Goal: Information Seeking & Learning: Learn about a topic

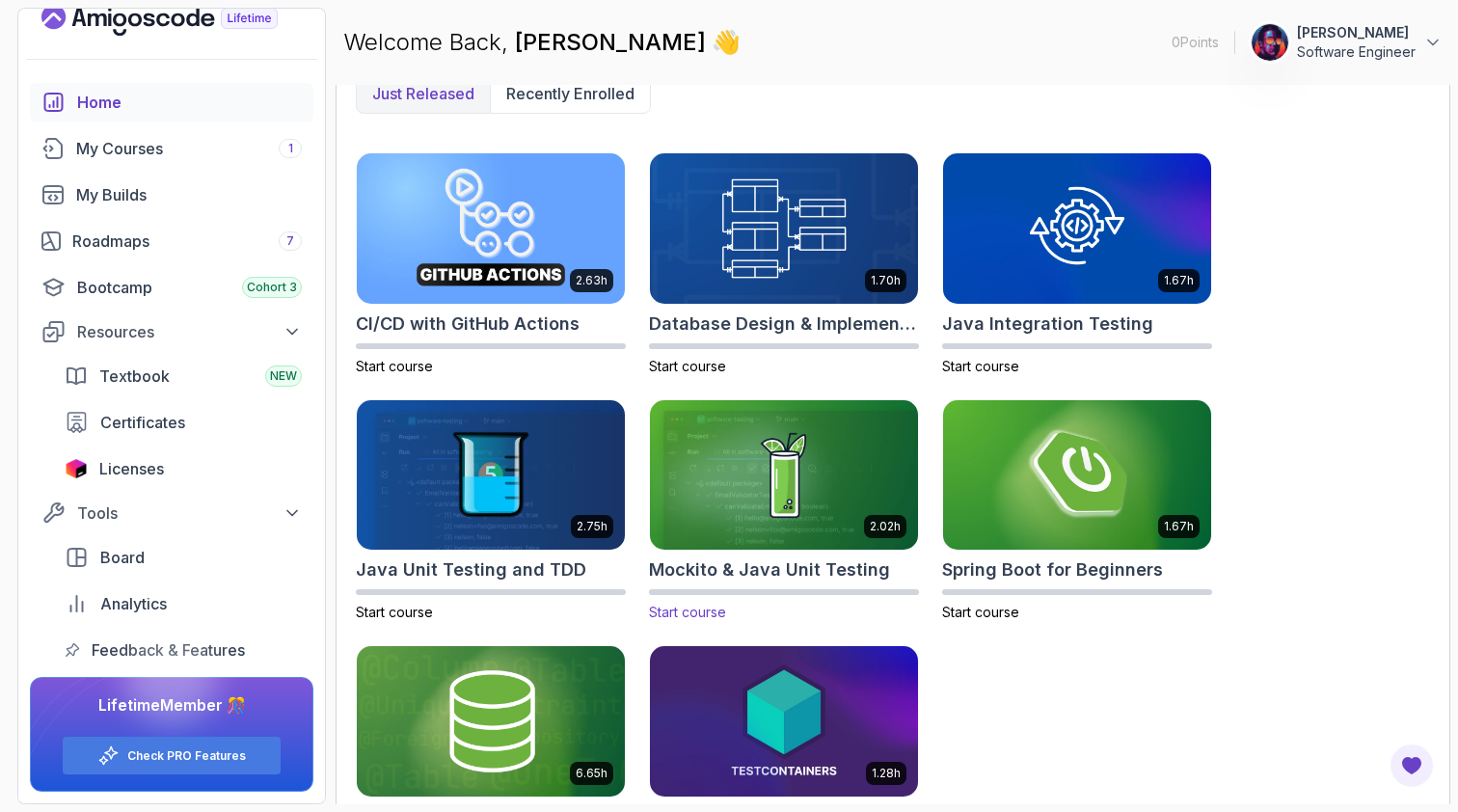
scroll to position [530, 0]
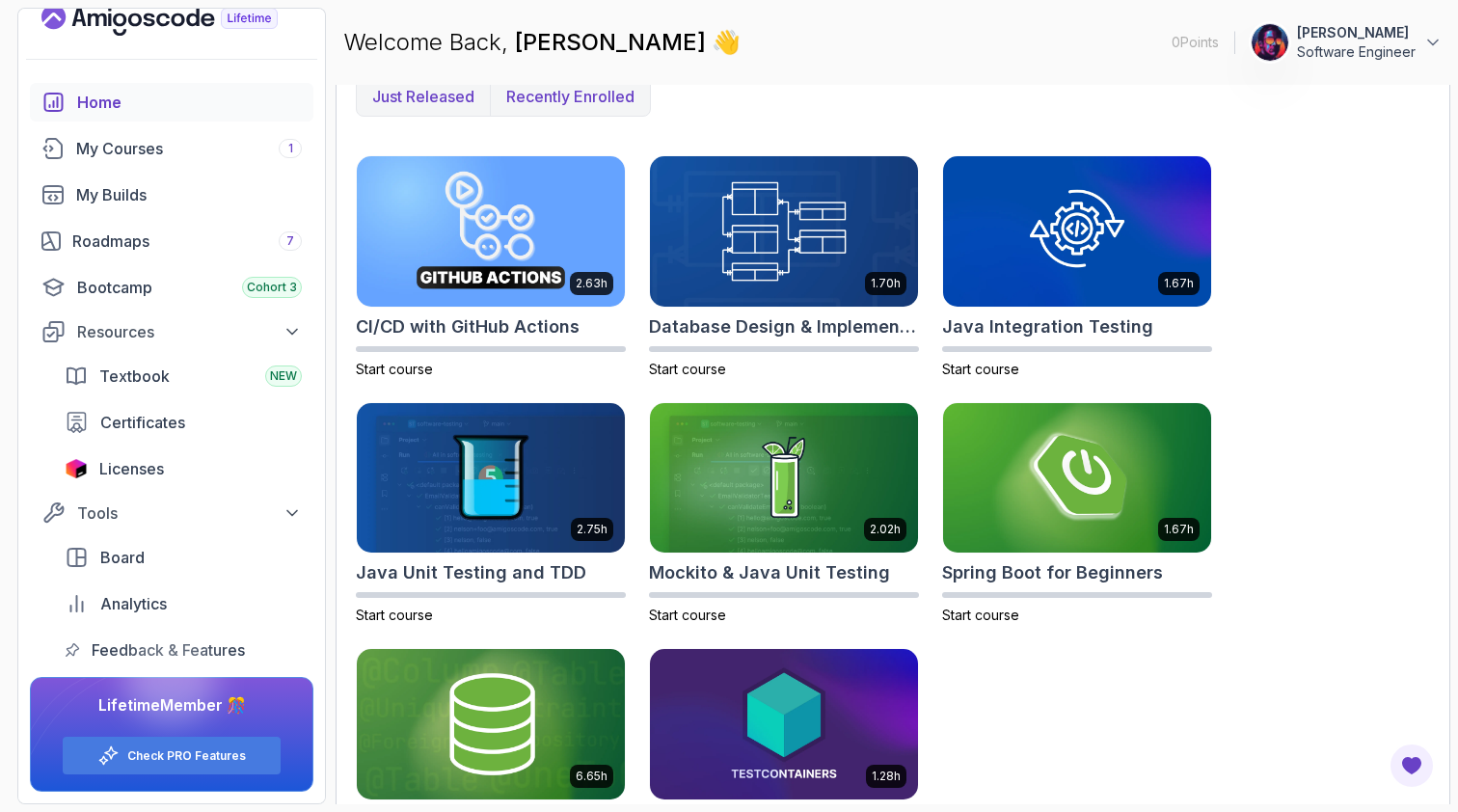
click at [557, 105] on p "Recently enrolled" at bounding box center [570, 97] width 128 height 23
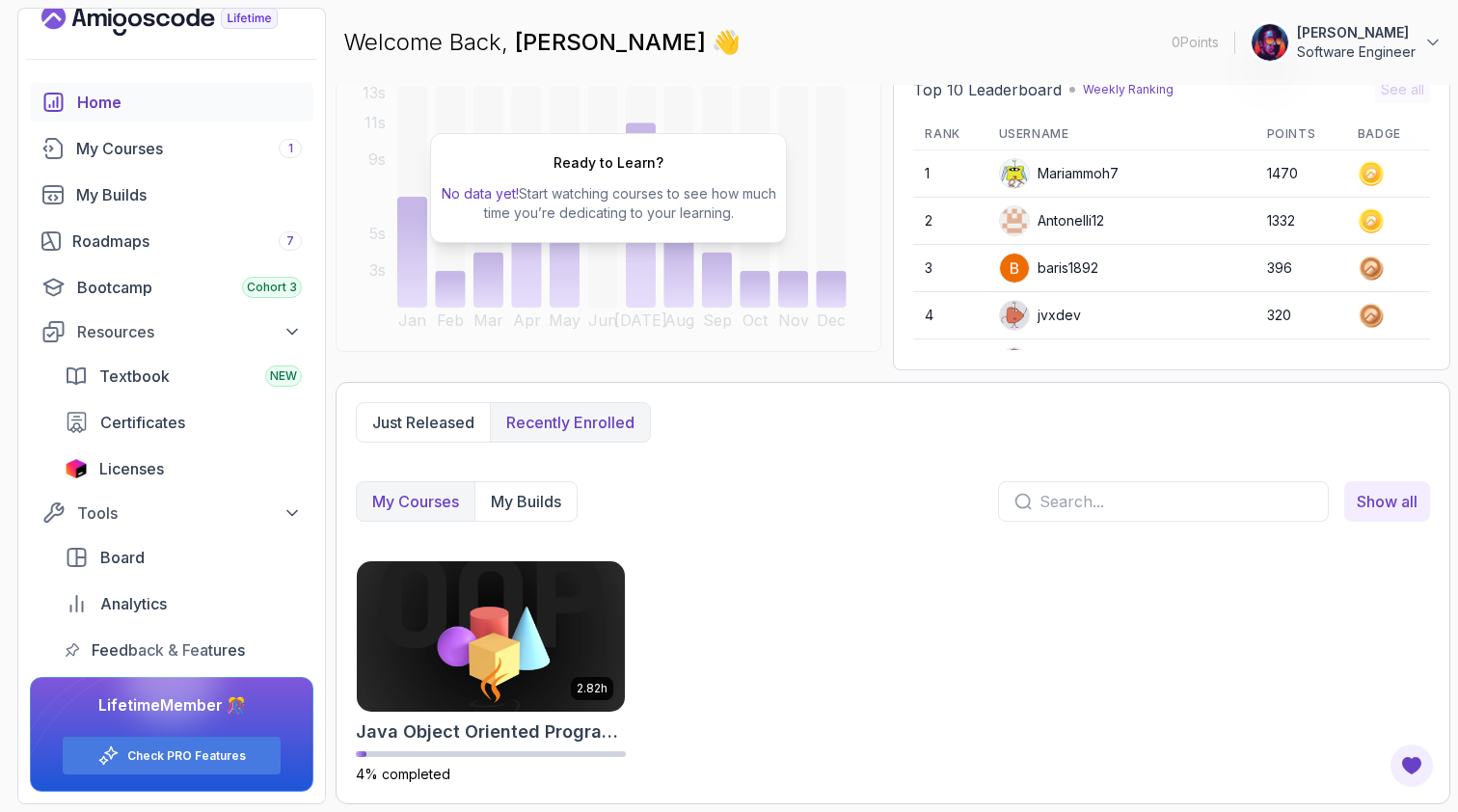
scroll to position [204, 0]
click at [210, 145] on div "My Courses 1" at bounding box center [188, 148] width 225 height 23
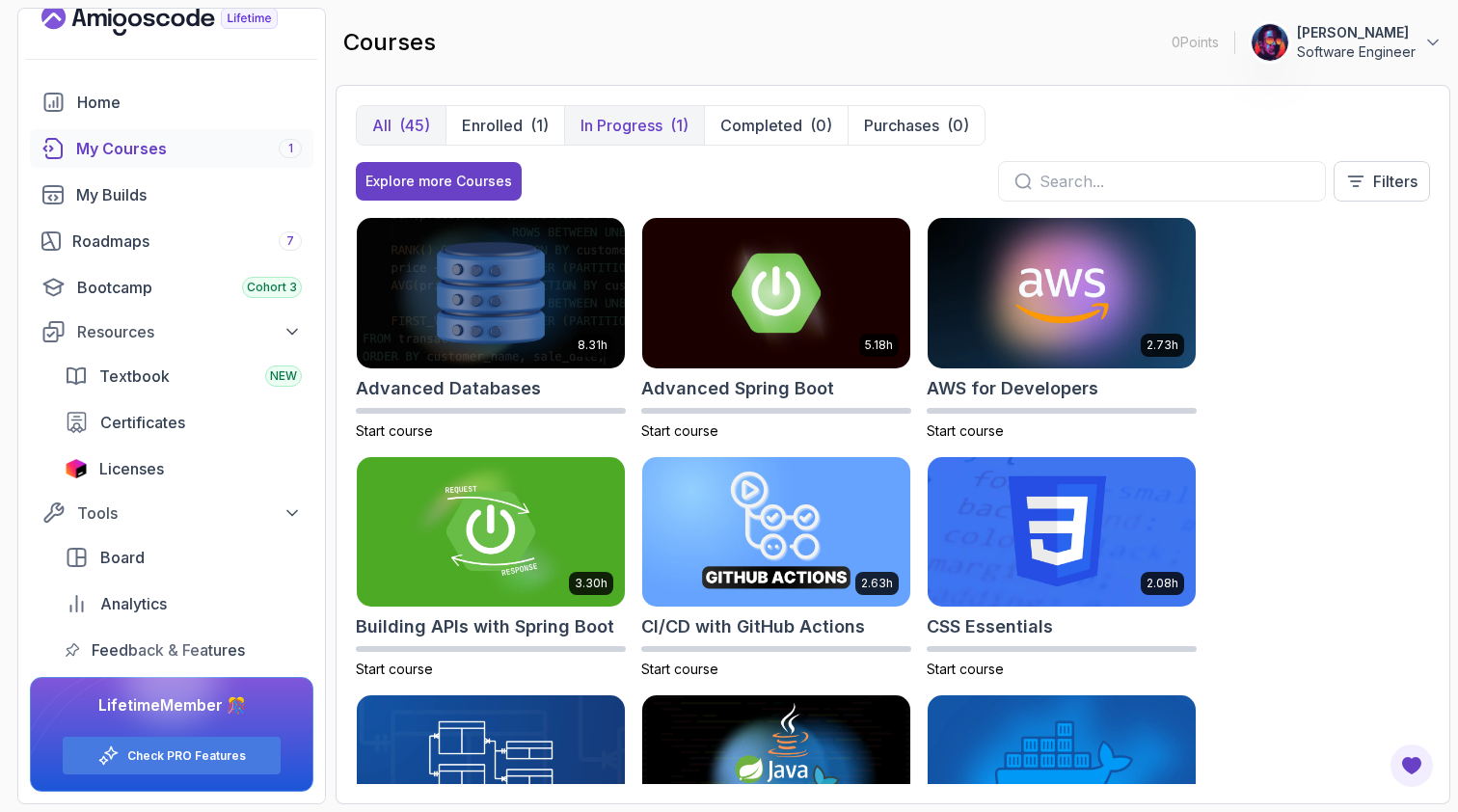
click at [632, 122] on p "In Progress" at bounding box center [622, 126] width 82 height 23
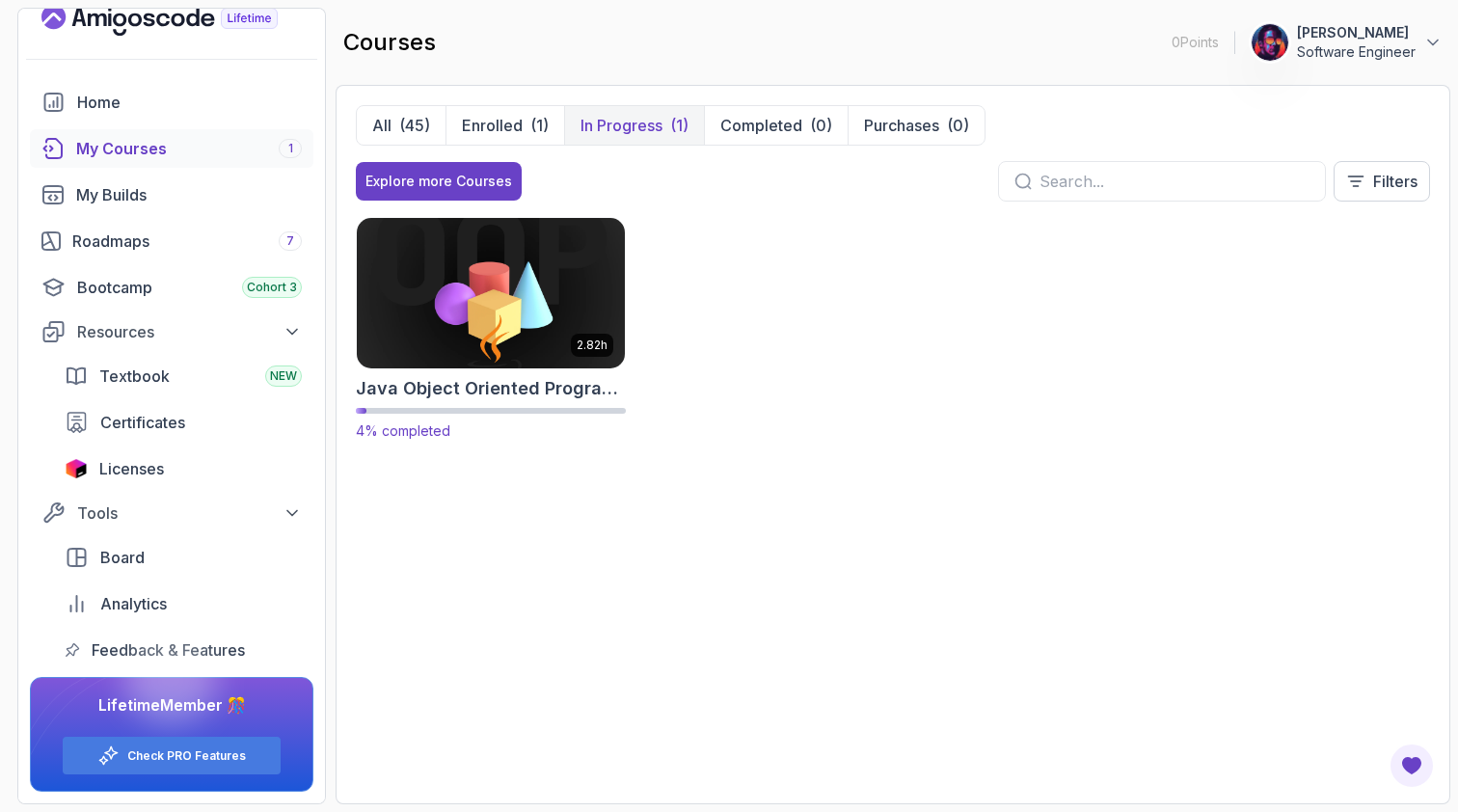
click at [555, 289] on img at bounding box center [491, 292] width 282 height 157
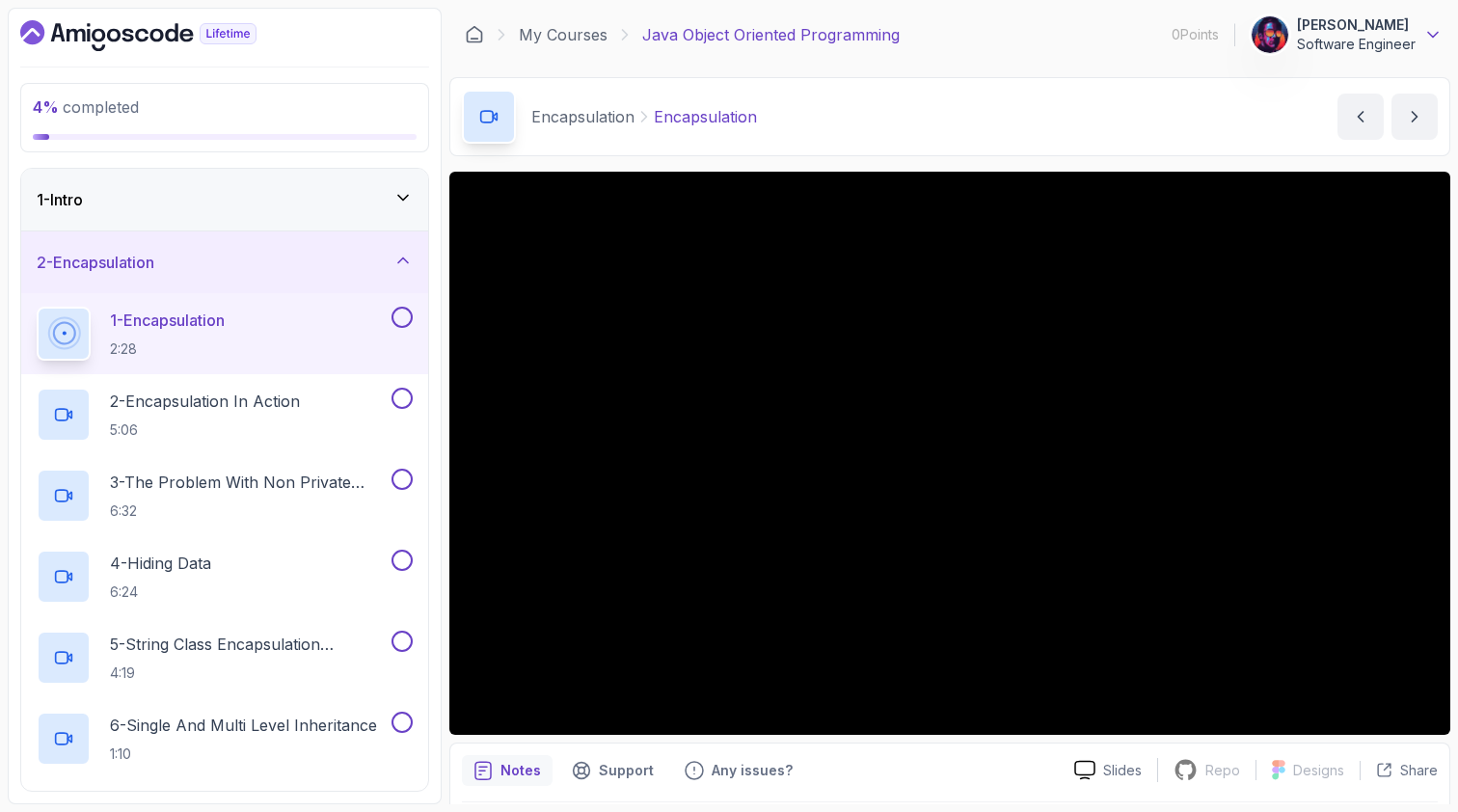
click at [1243, 30] on icon at bounding box center [1434, 35] width 20 height 20
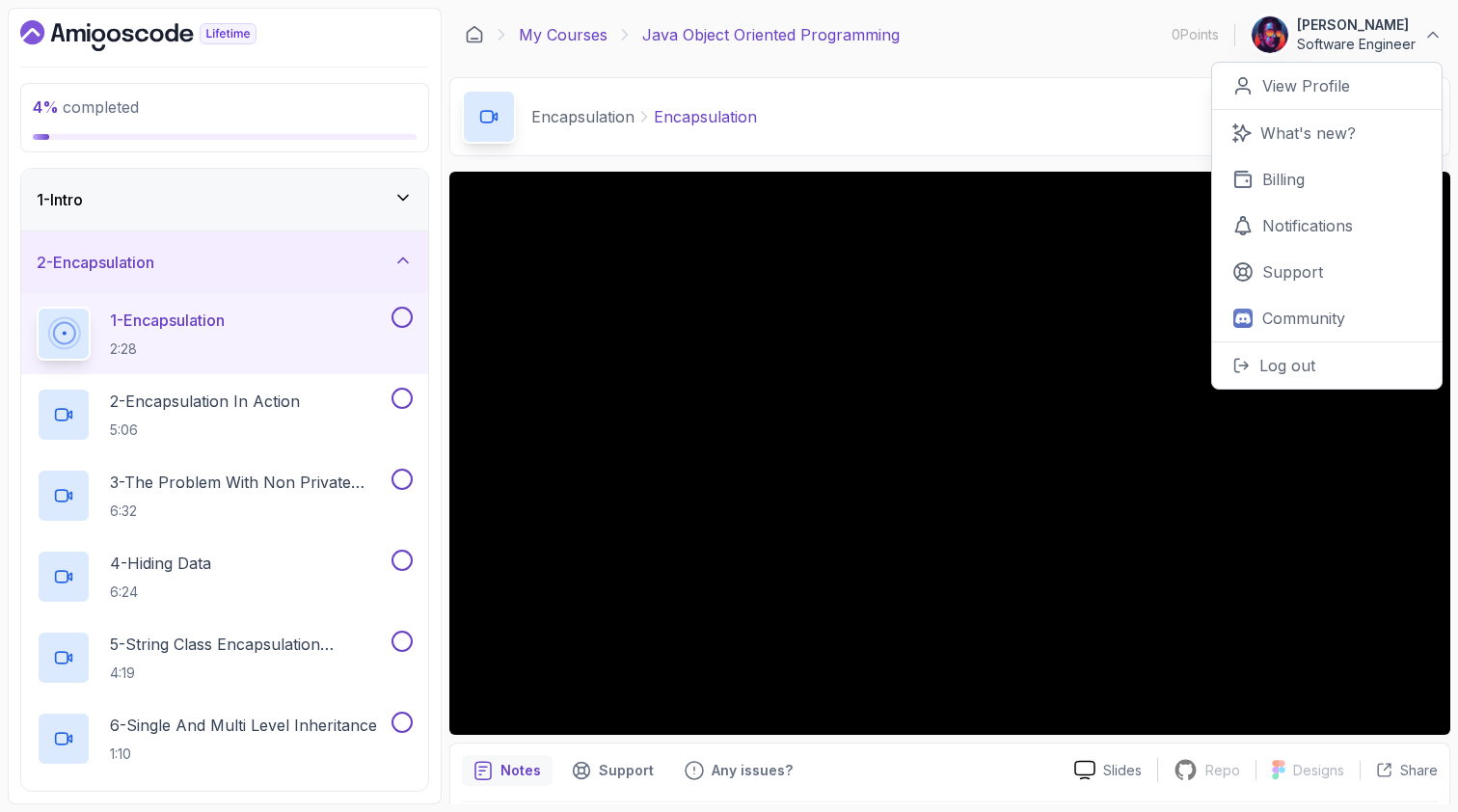
click at [526, 37] on link "My Courses" at bounding box center [563, 35] width 89 height 23
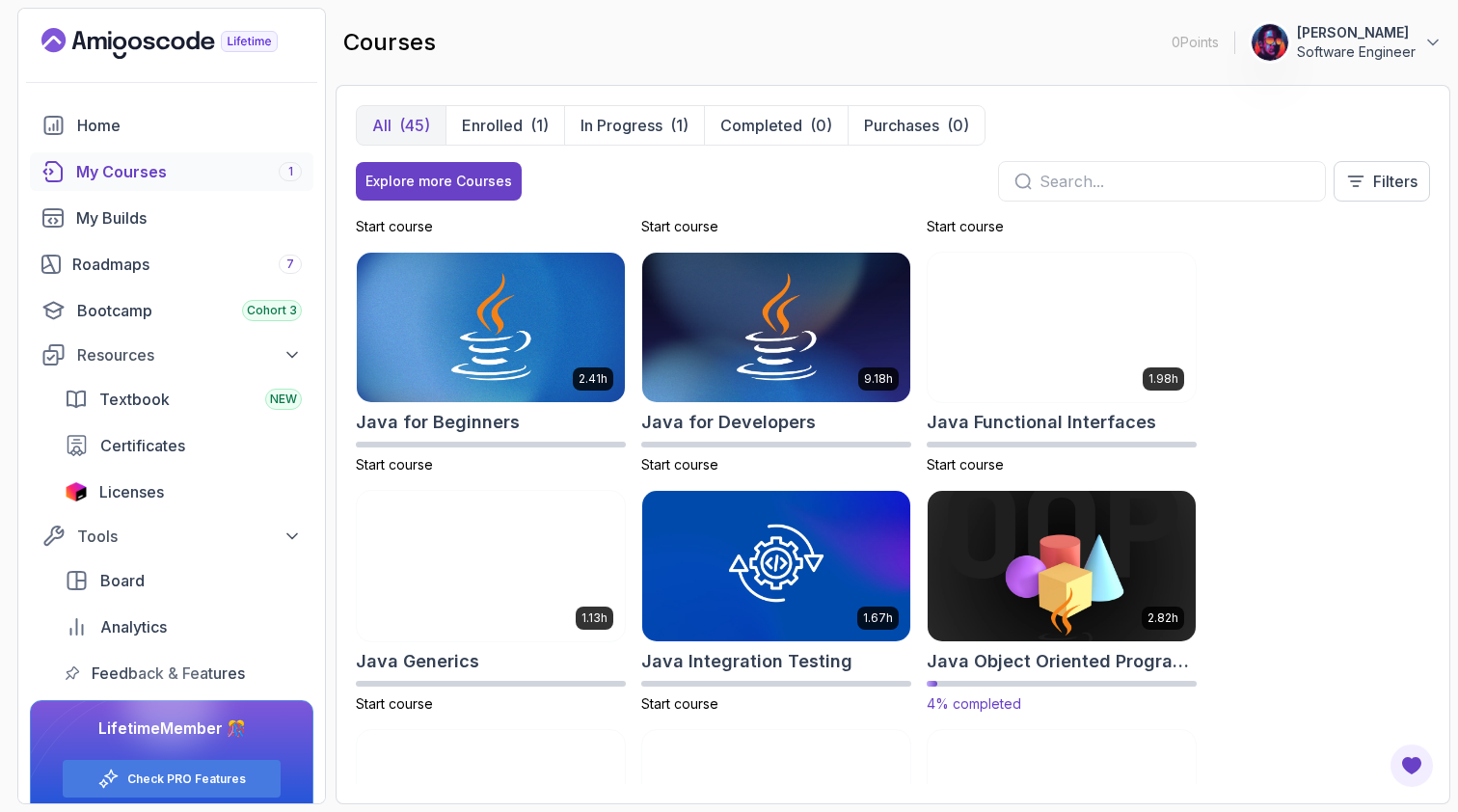
scroll to position [1155, 0]
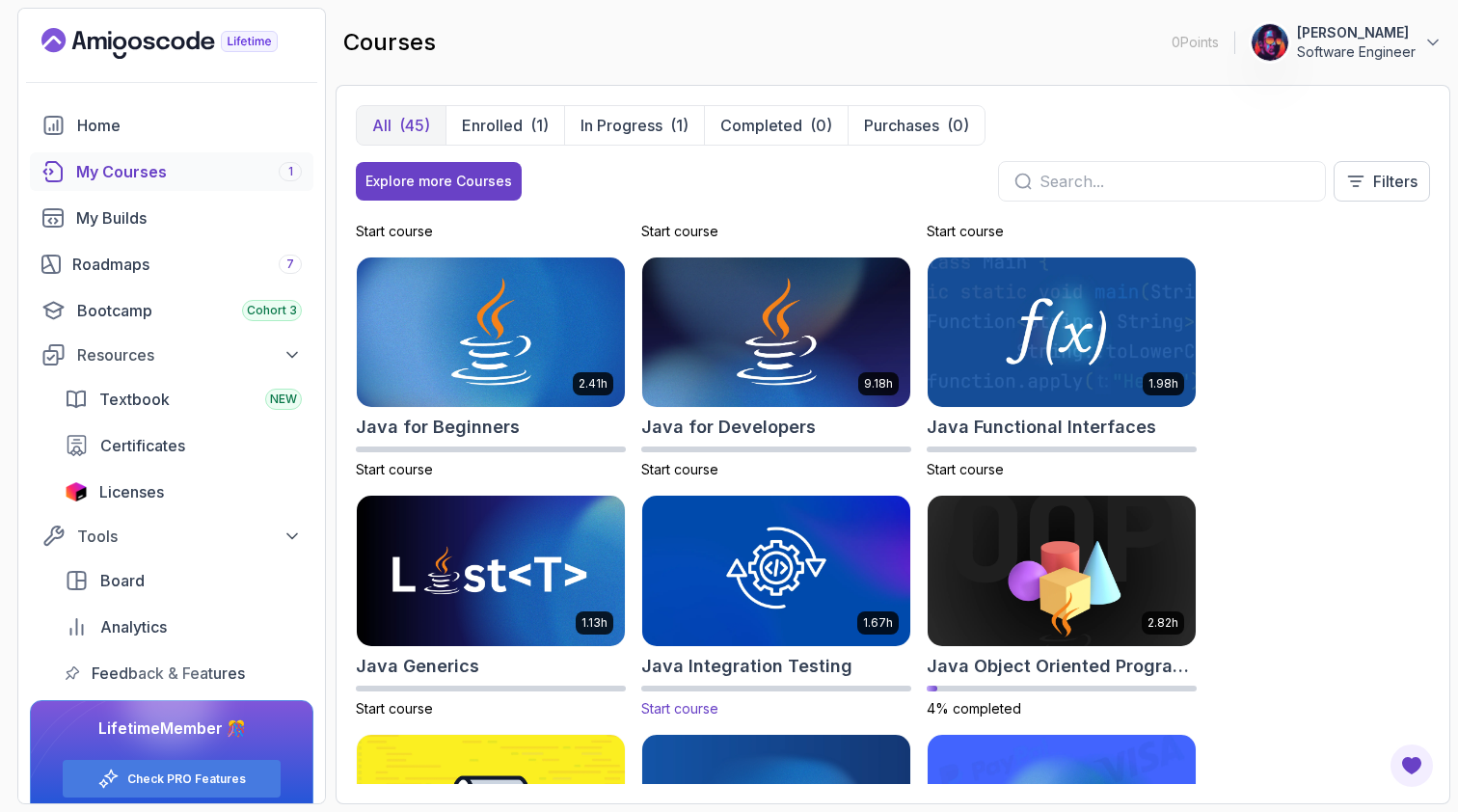
click at [858, 508] on img at bounding box center [776, 570] width 282 height 157
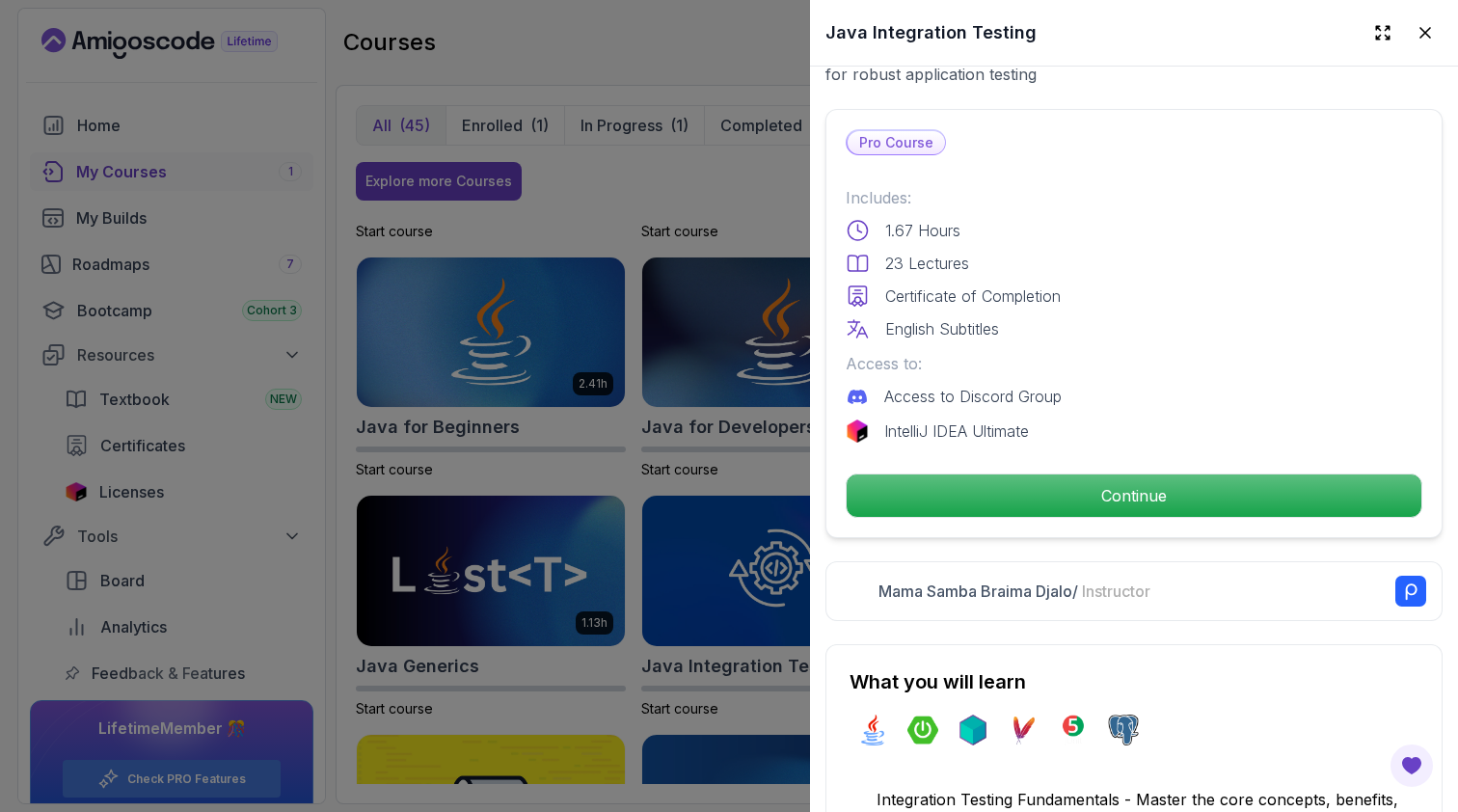
scroll to position [416, 0]
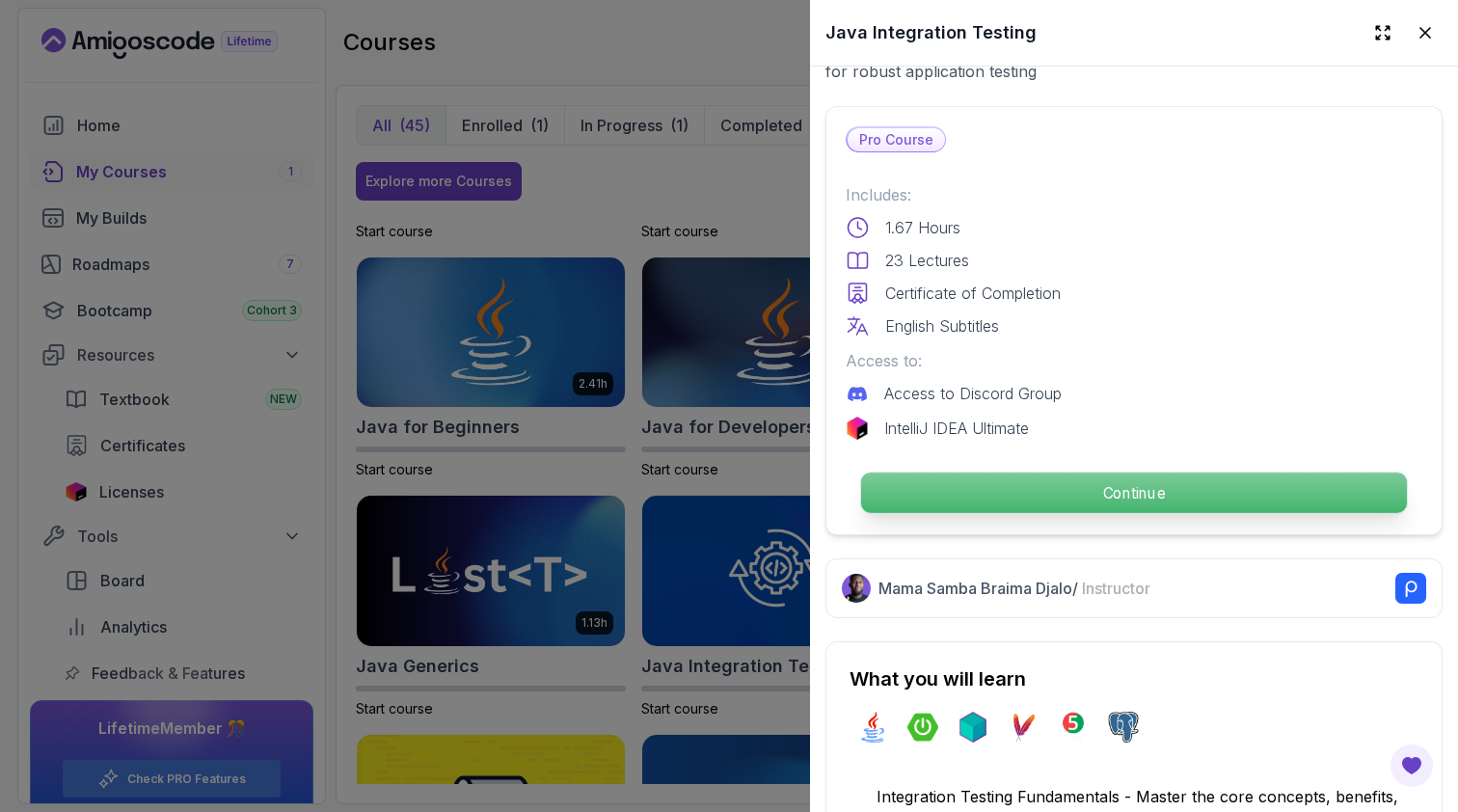
click at [928, 487] on p "Continue" at bounding box center [1133, 493] width 546 height 41
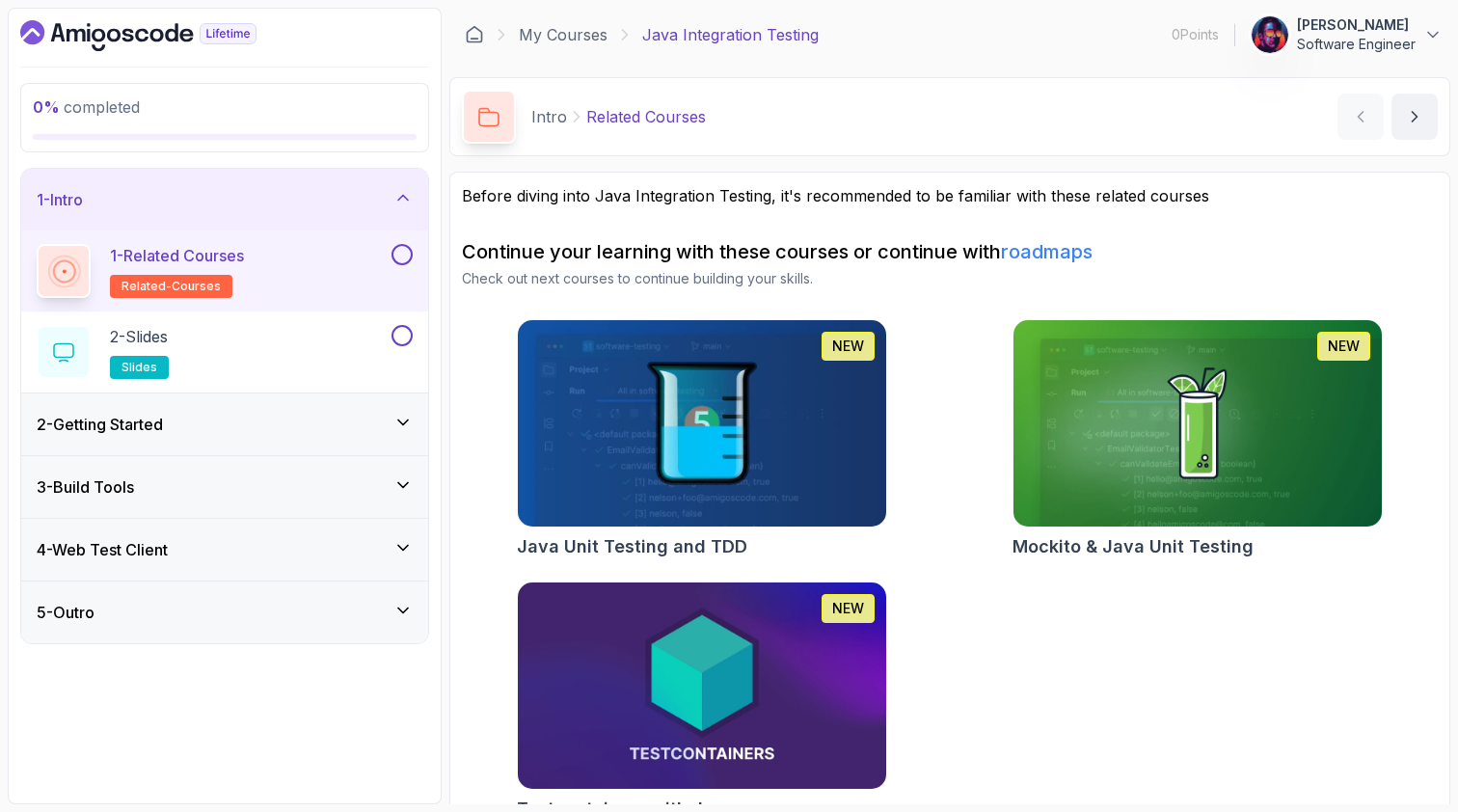
click at [713, 386] on img at bounding box center [702, 424] width 386 height 217
click at [302, 415] on div "2 - Getting Started" at bounding box center [224, 425] width 376 height 23
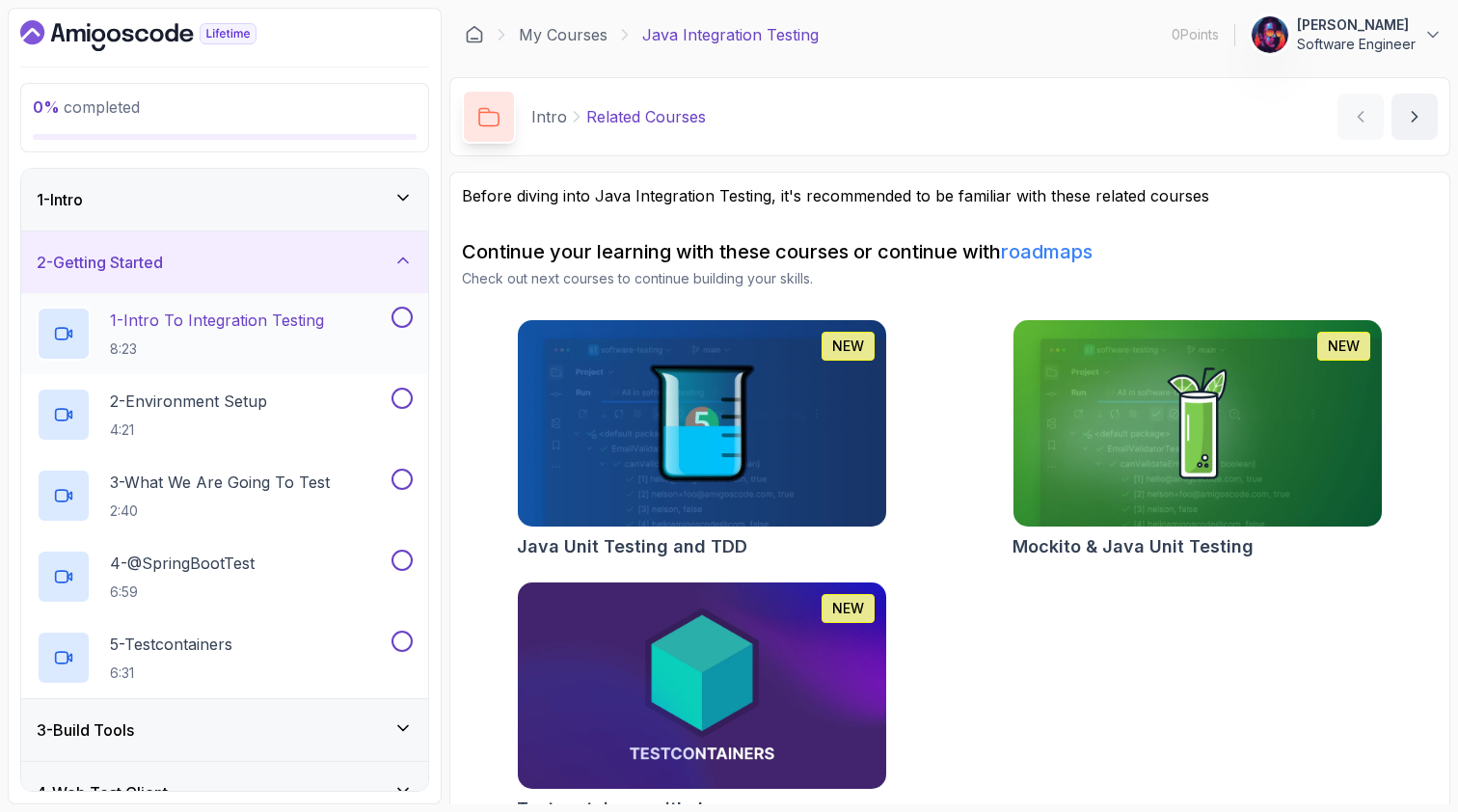
click at [310, 319] on p "1 - Intro To Integration Testing" at bounding box center [217, 320] width 214 height 23
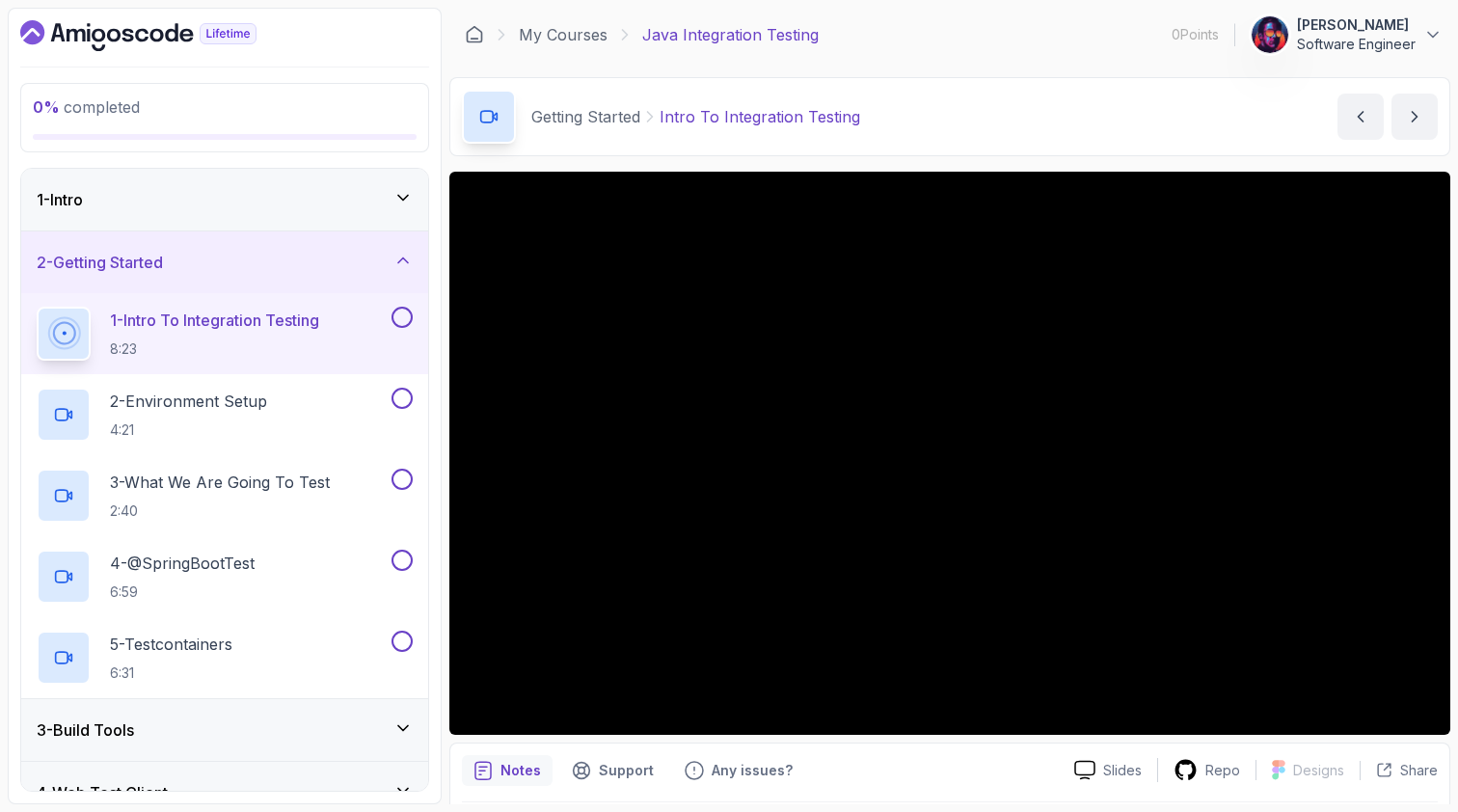
click at [833, 140] on div "Getting Started Intro To Integration Testing" at bounding box center [661, 116] width 398 height 54
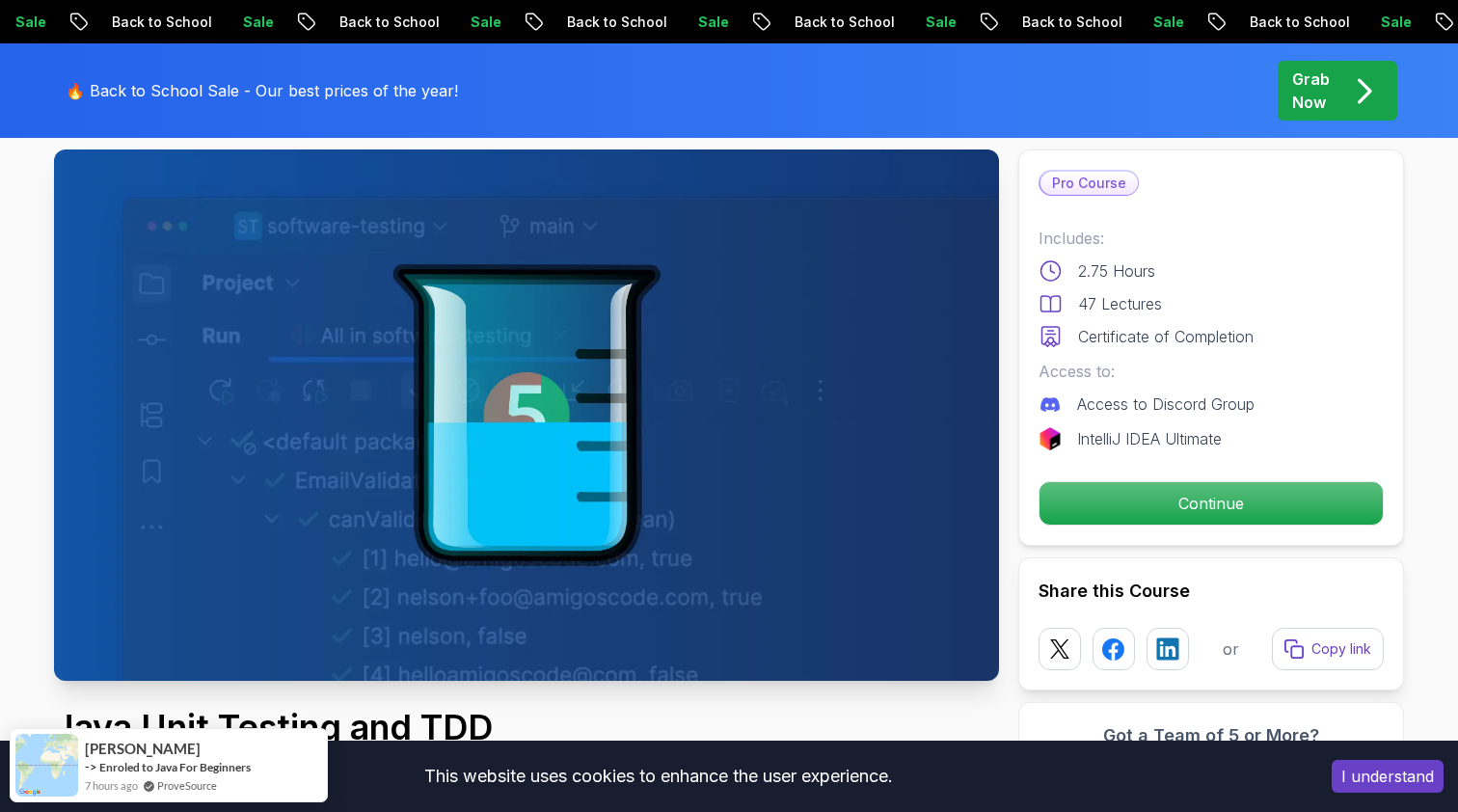
scroll to position [104, 0]
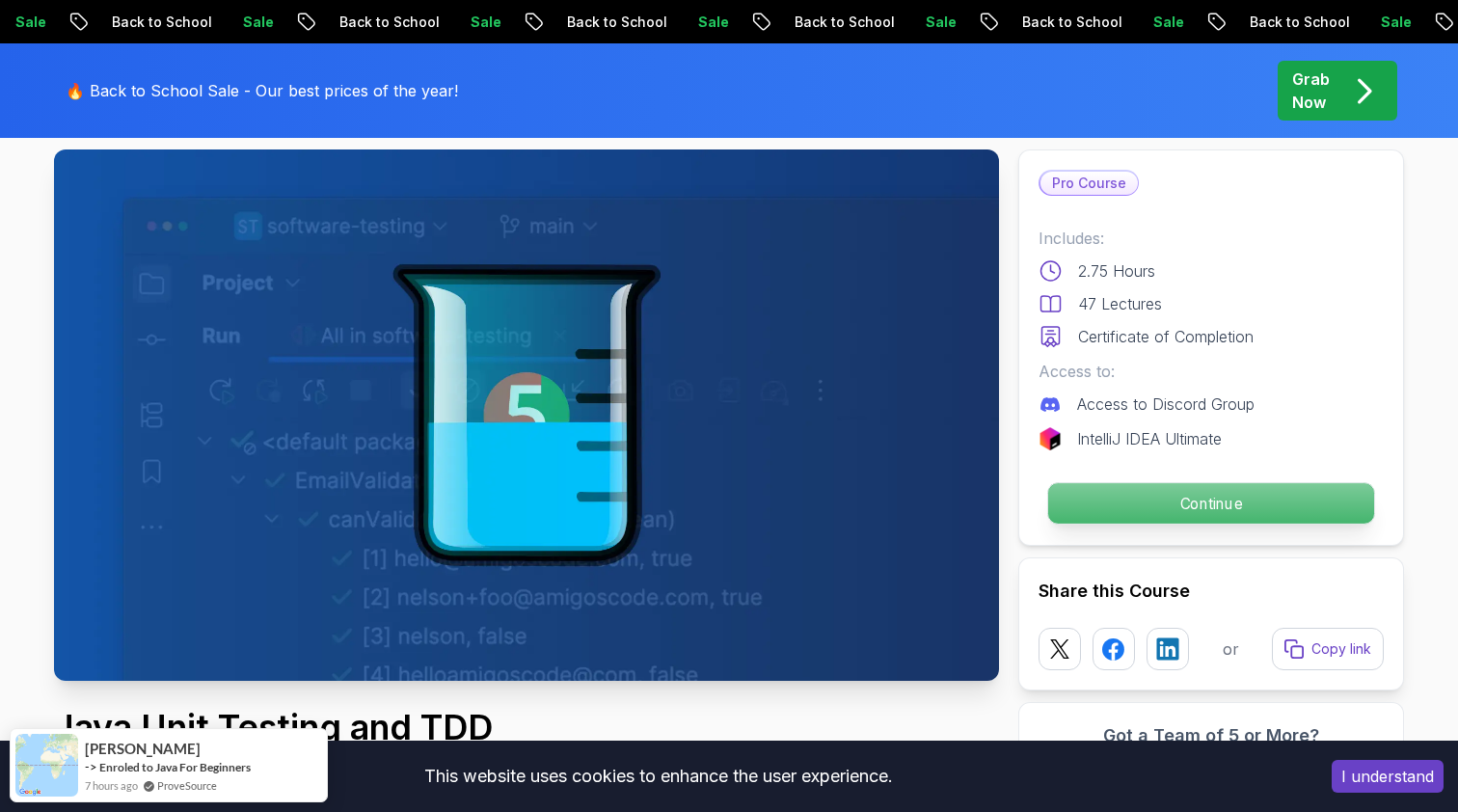
click at [1163, 503] on p "Continue" at bounding box center [1211, 504] width 326 height 41
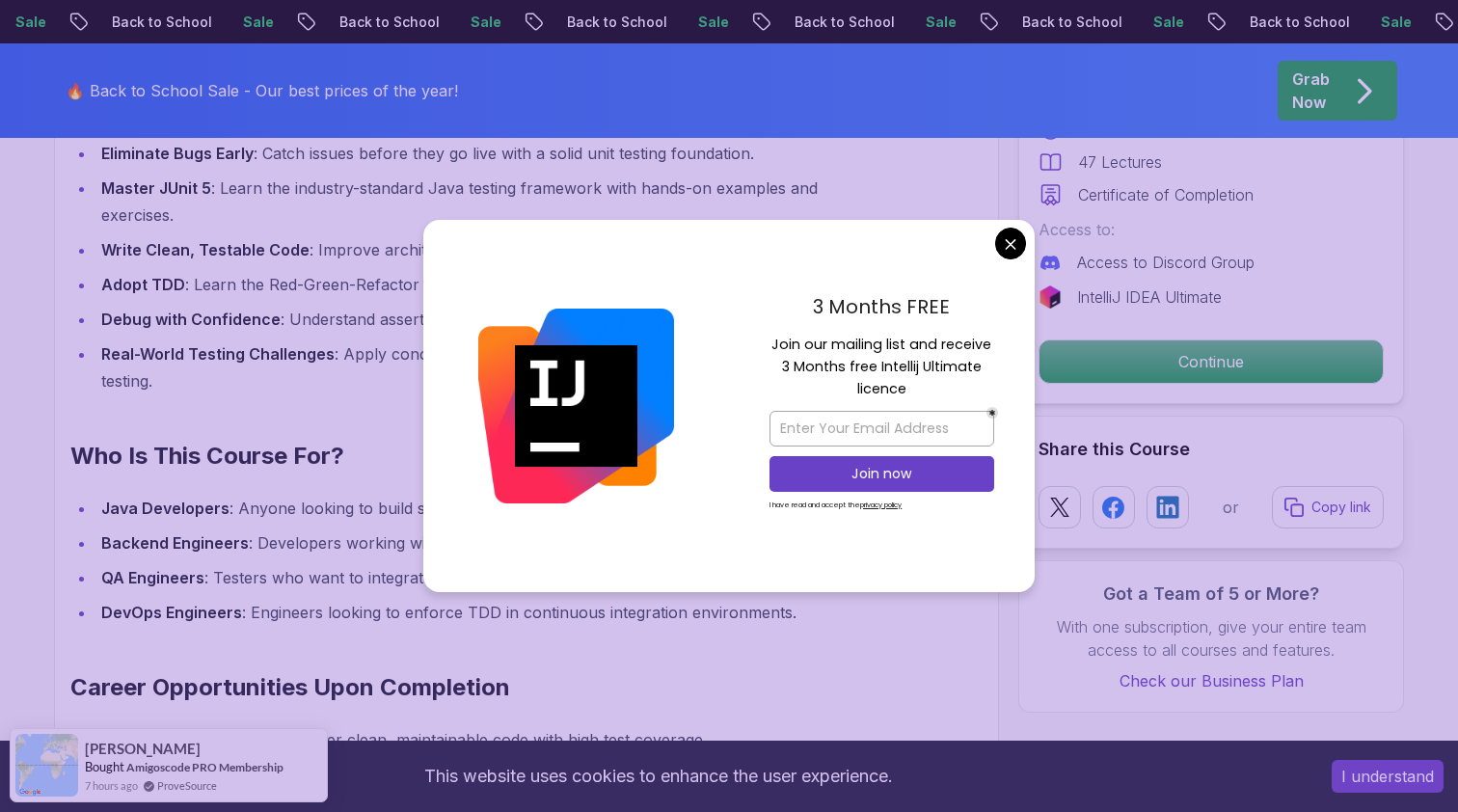
scroll to position [1951, 0]
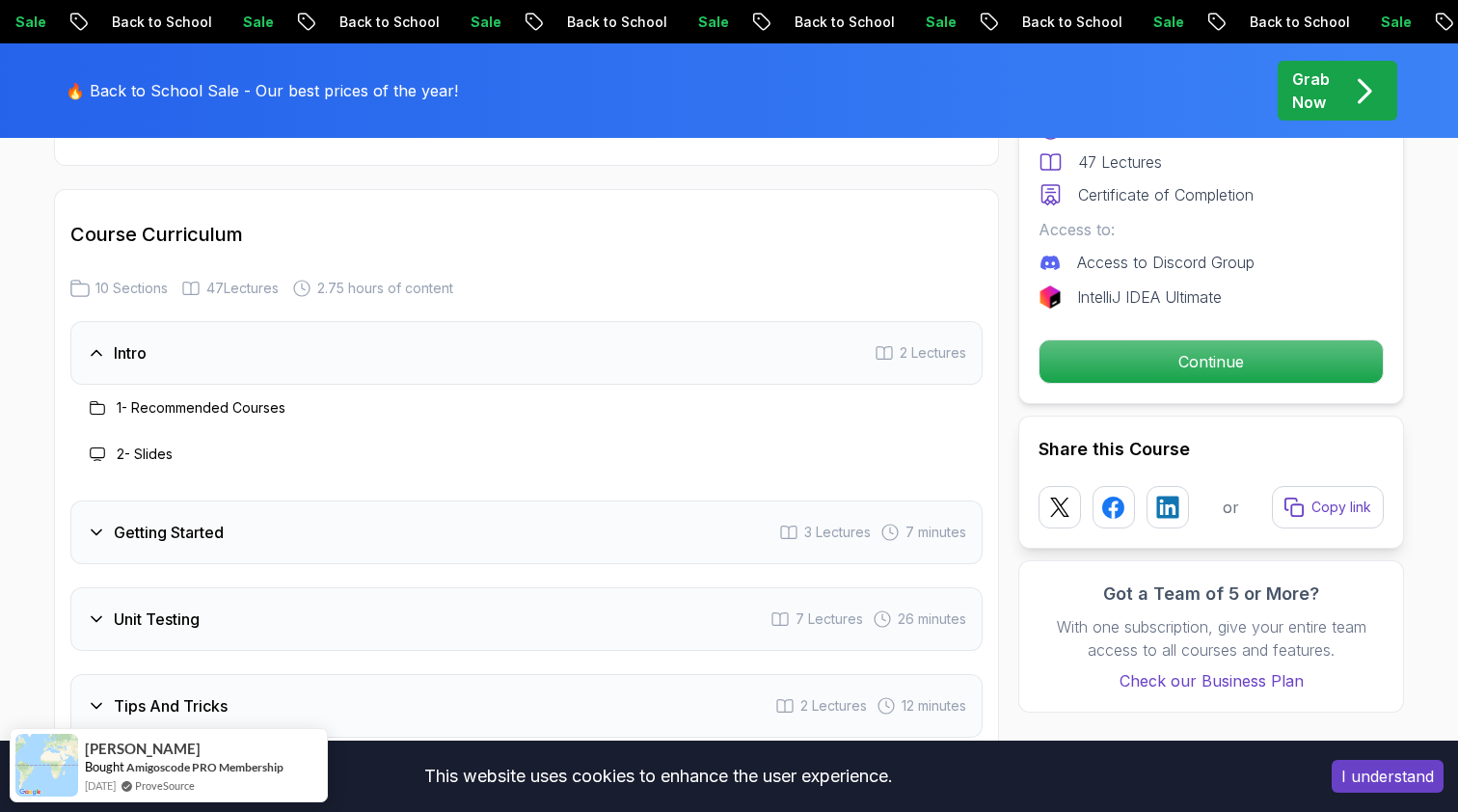
scroll to position [2530, 0]
click at [188, 522] on h3 "Getting Started" at bounding box center [169, 534] width 110 height 23
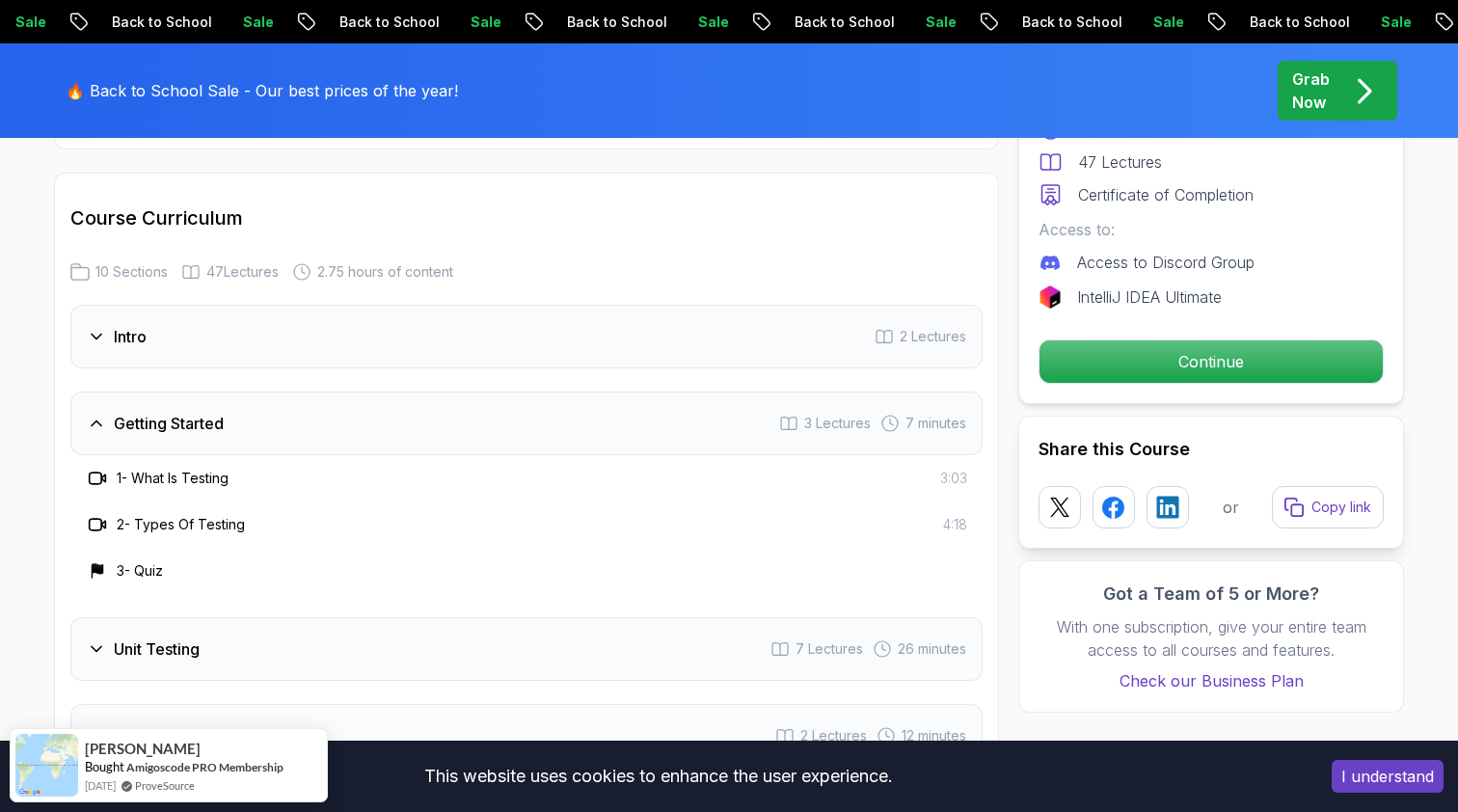
scroll to position [2556, 0]
